Goal: Task Accomplishment & Management: Manage account settings

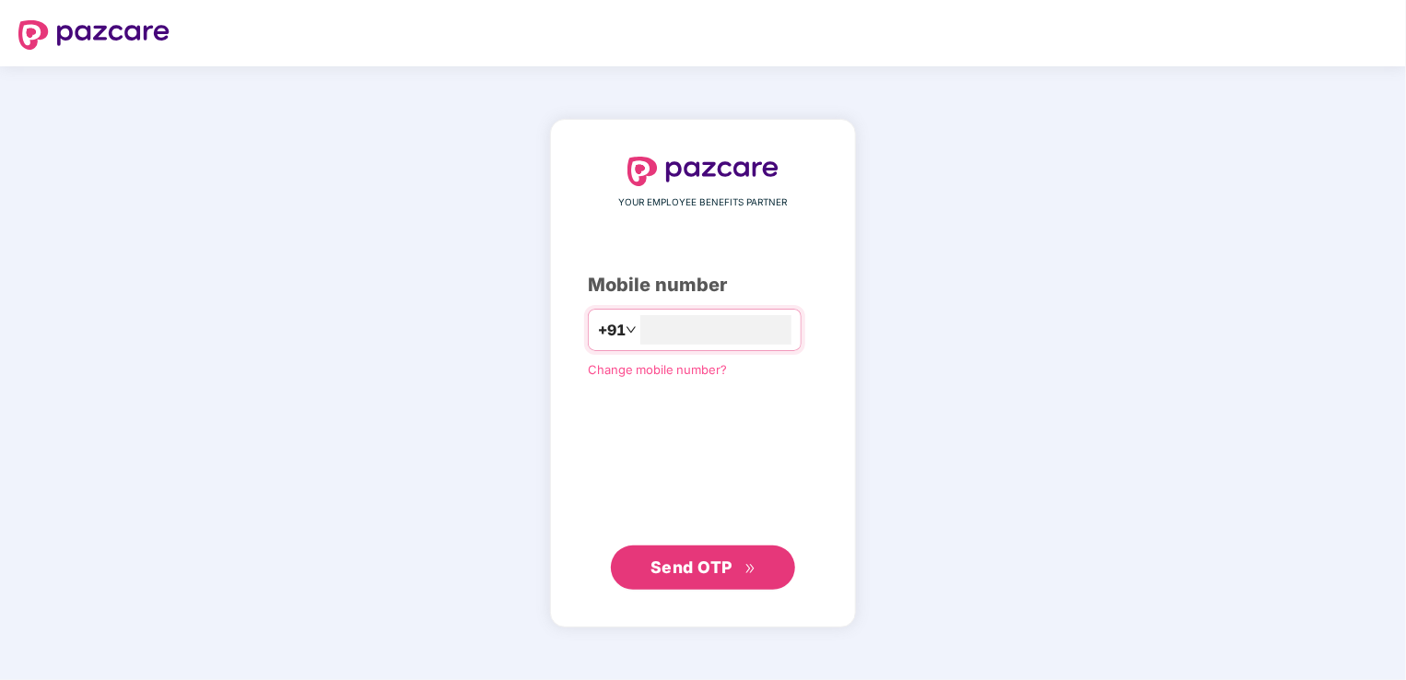
type input "**********"
click at [705, 562] on span "Send OTP" at bounding box center [692, 566] width 82 height 19
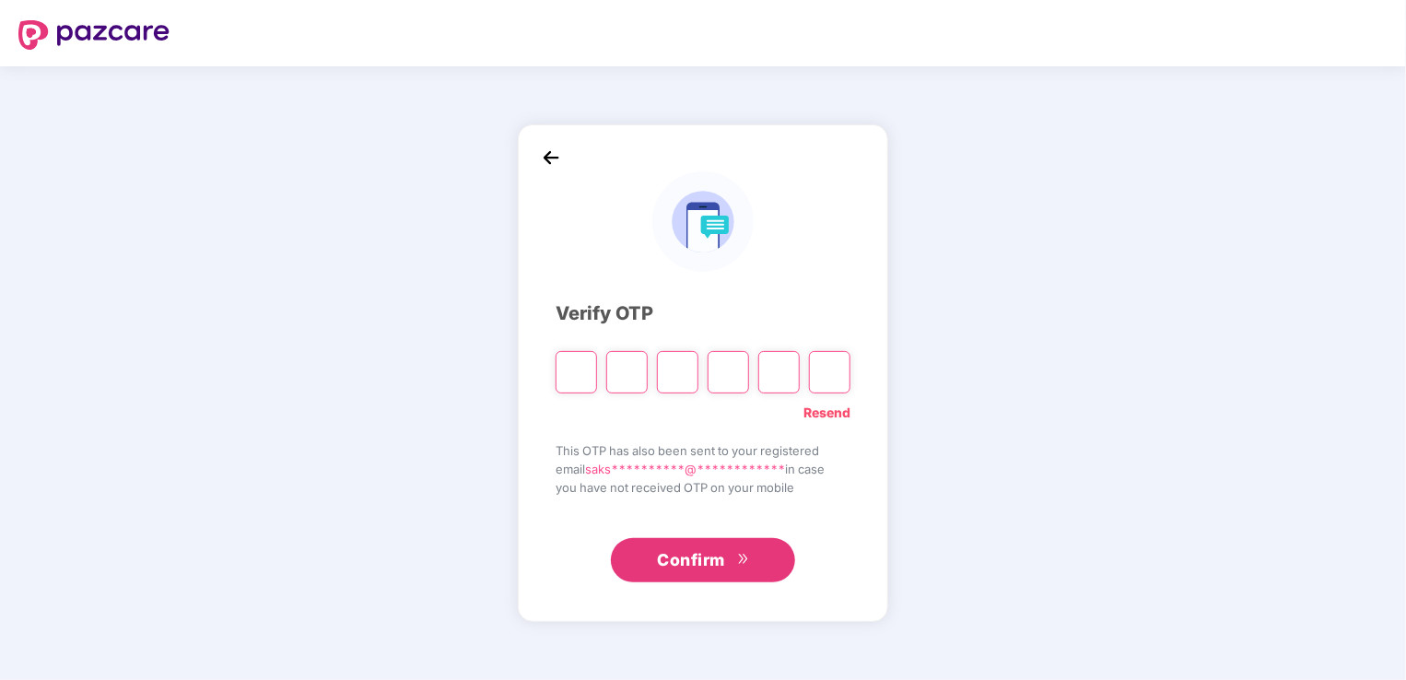
type input "*"
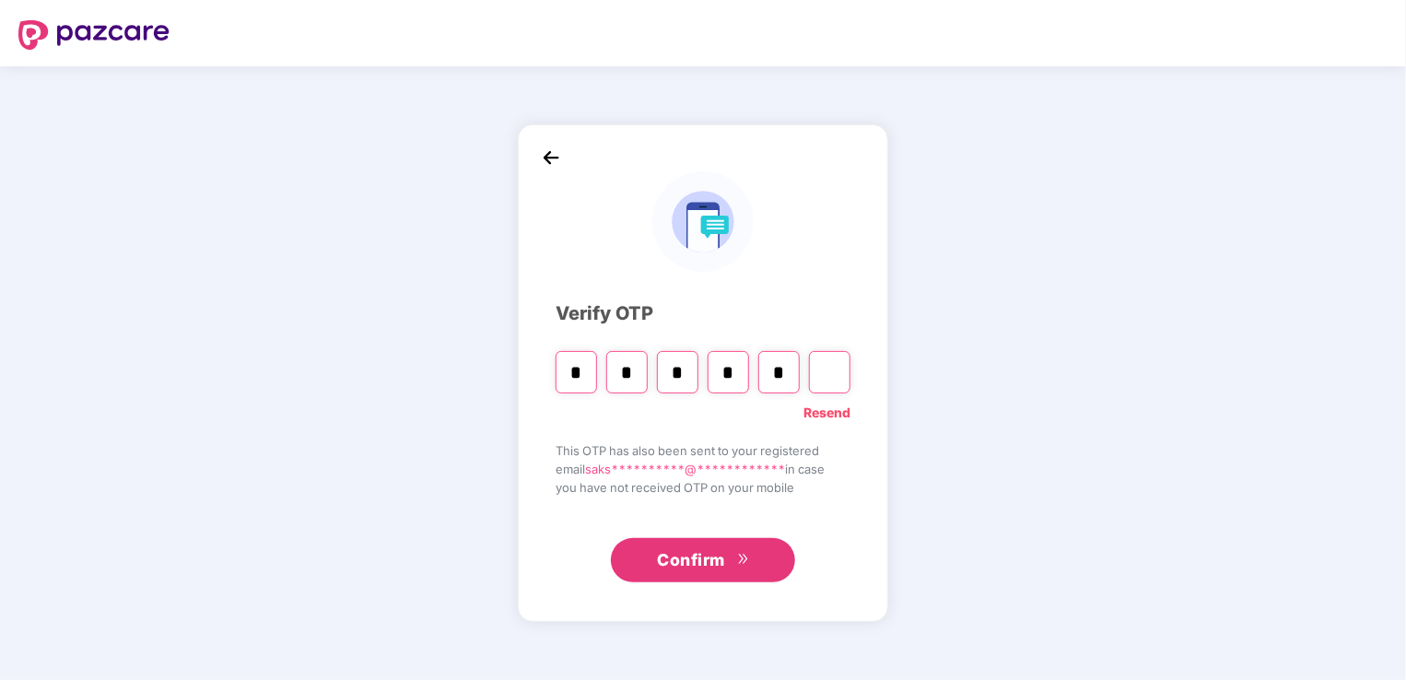
type input "*"
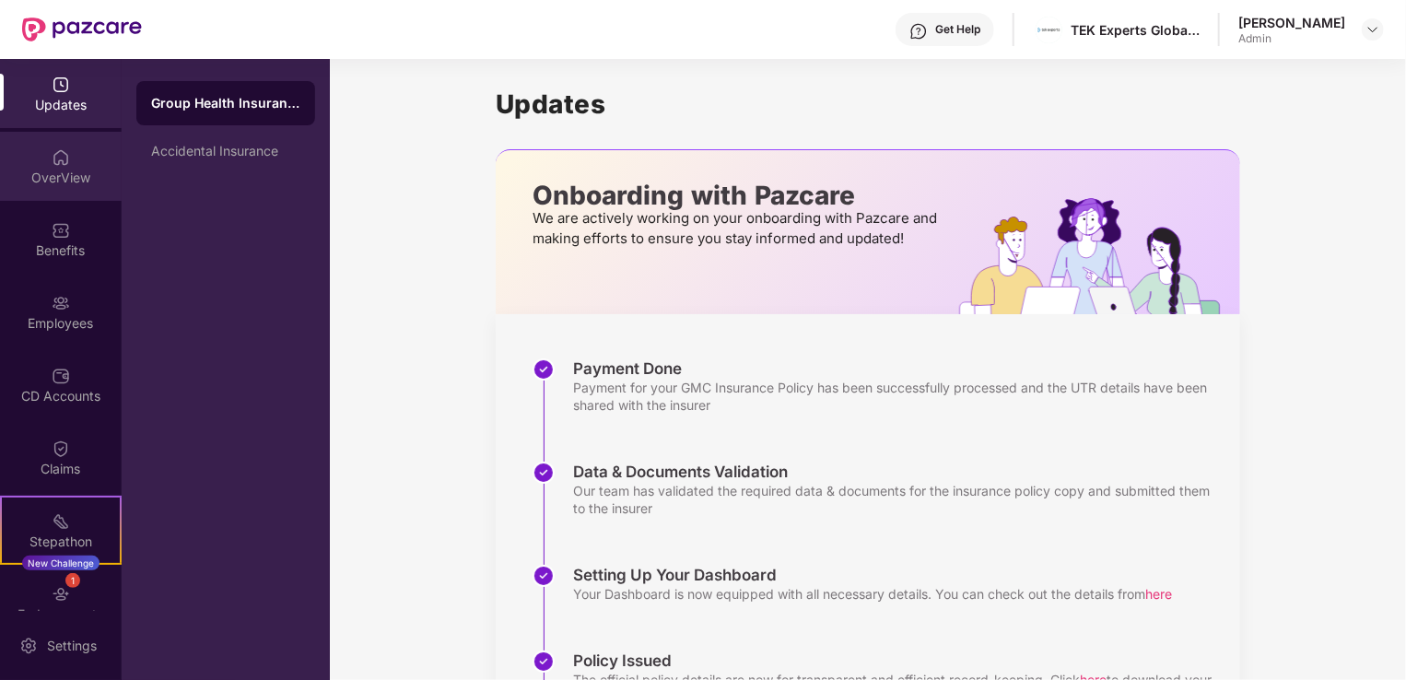
click at [75, 177] on div "OverView" at bounding box center [61, 178] width 122 height 18
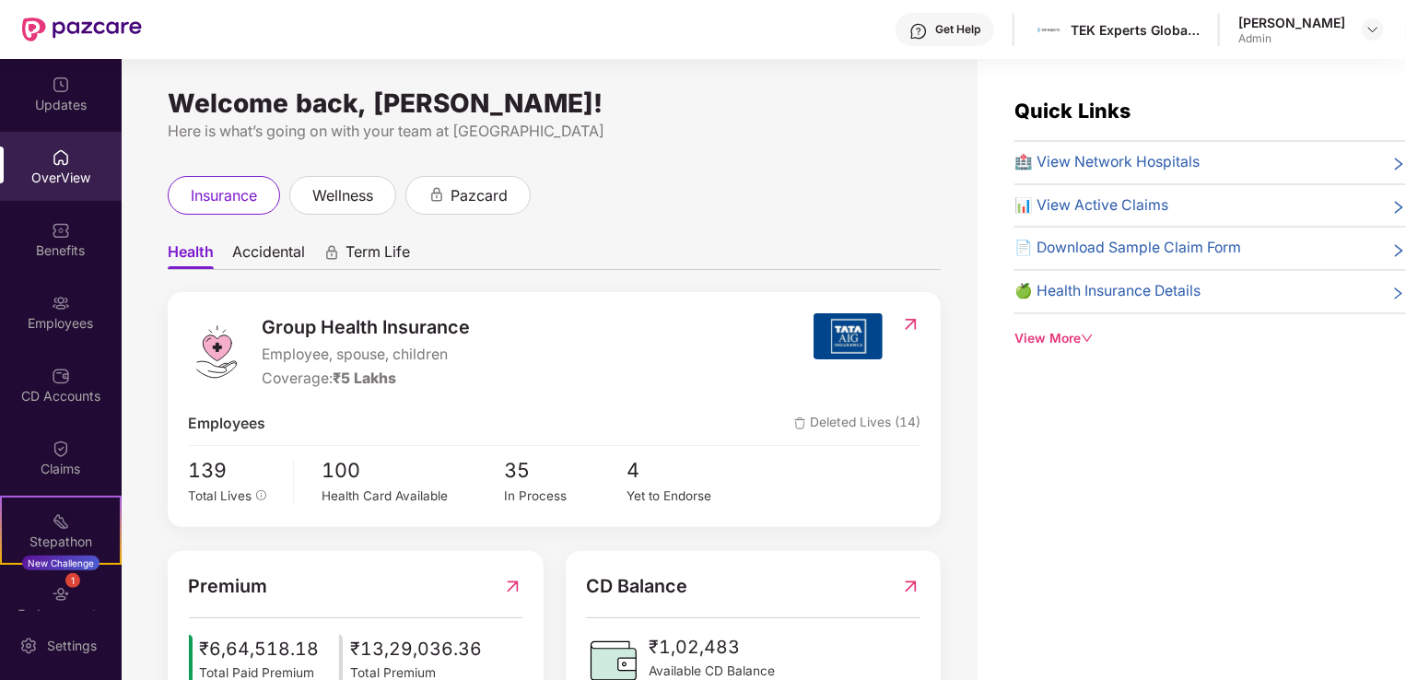
scroll to position [59, 0]
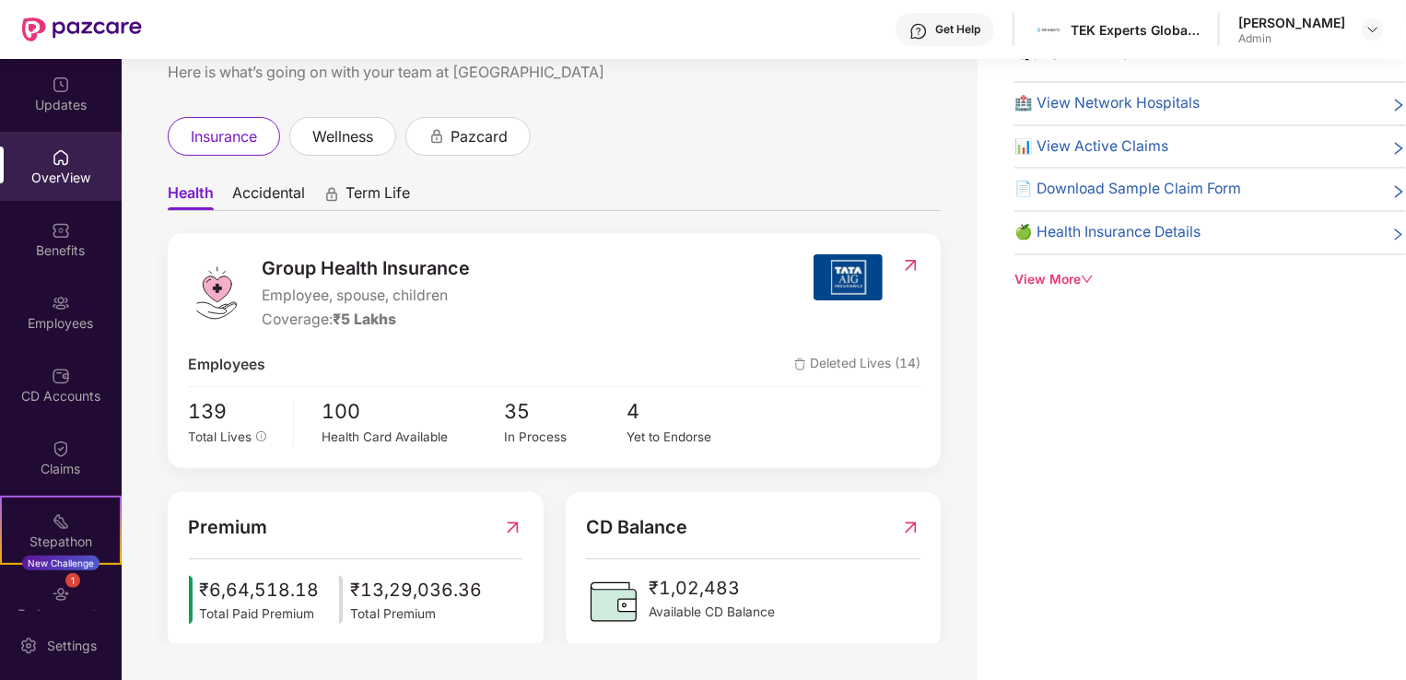
click at [918, 531] on img at bounding box center [910, 527] width 19 height 29
